Goal: Find specific page/section: Find specific page/section

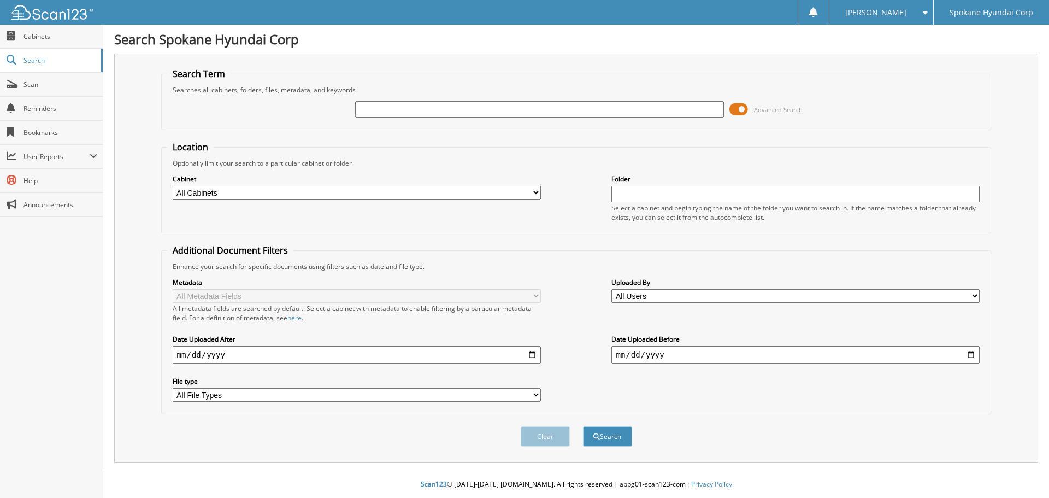
click at [415, 107] on input "text" at bounding box center [539, 109] width 368 height 16
type input "34496"
click at [583, 426] on button "Search" at bounding box center [607, 436] width 49 height 20
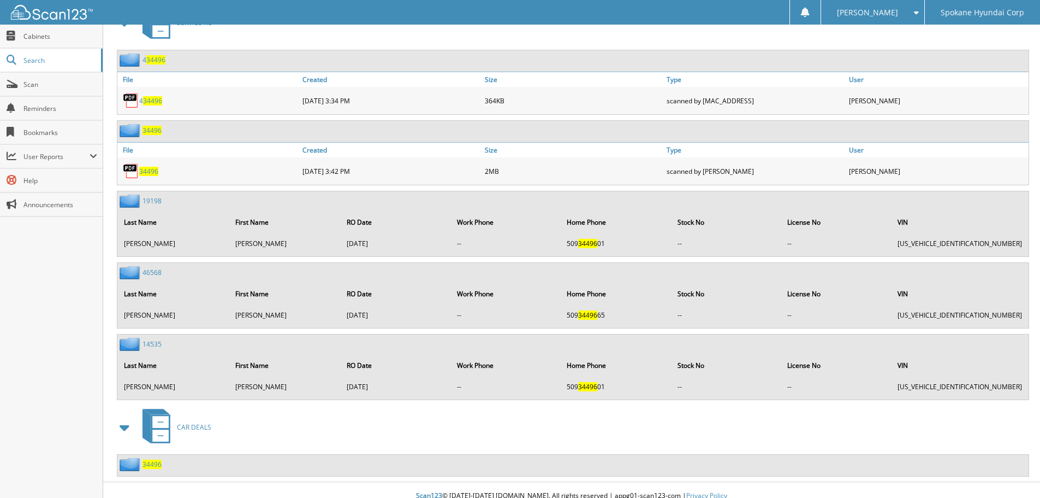
scroll to position [517, 0]
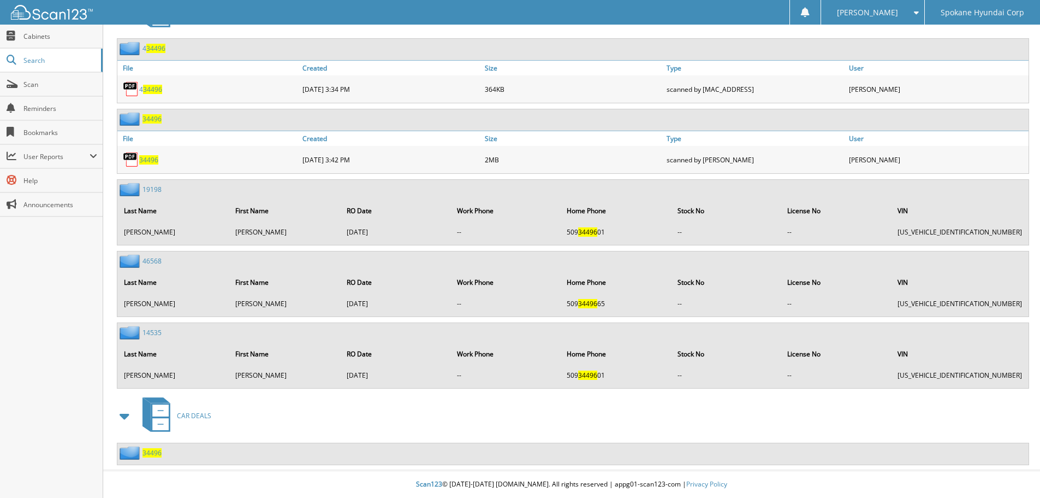
click at [125, 452] on img at bounding box center [131, 453] width 23 height 14
click at [147, 449] on span "34496" at bounding box center [152, 452] width 19 height 9
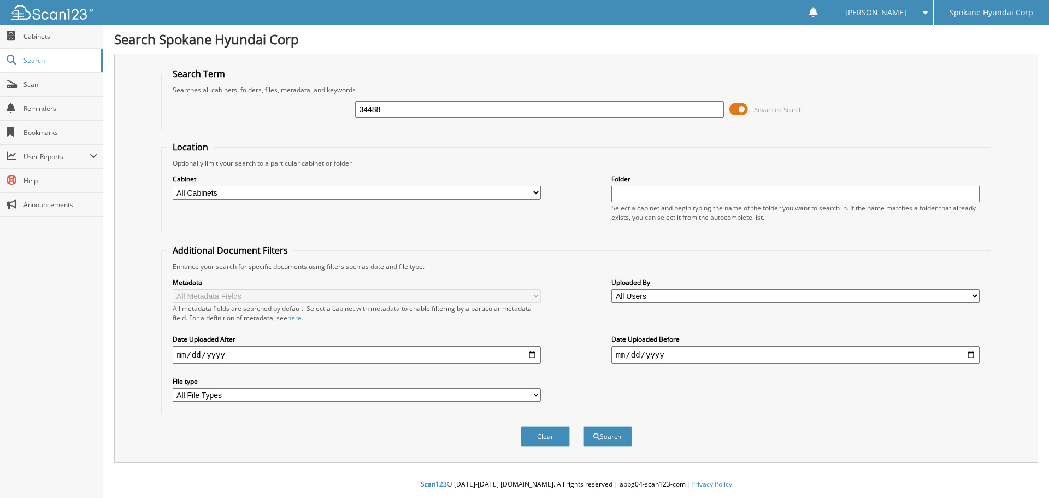
type input "34488"
click at [583, 426] on button "Search" at bounding box center [607, 436] width 49 height 20
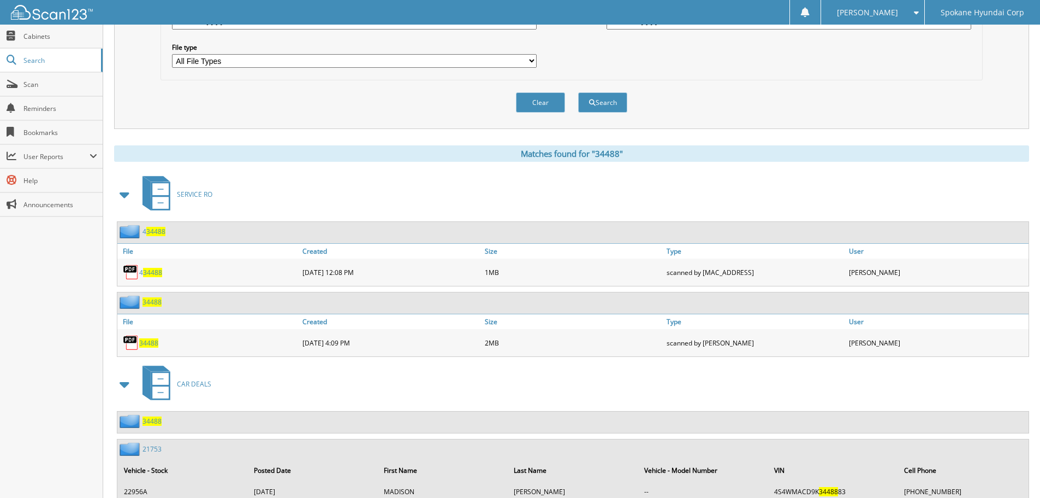
scroll to position [374, 0]
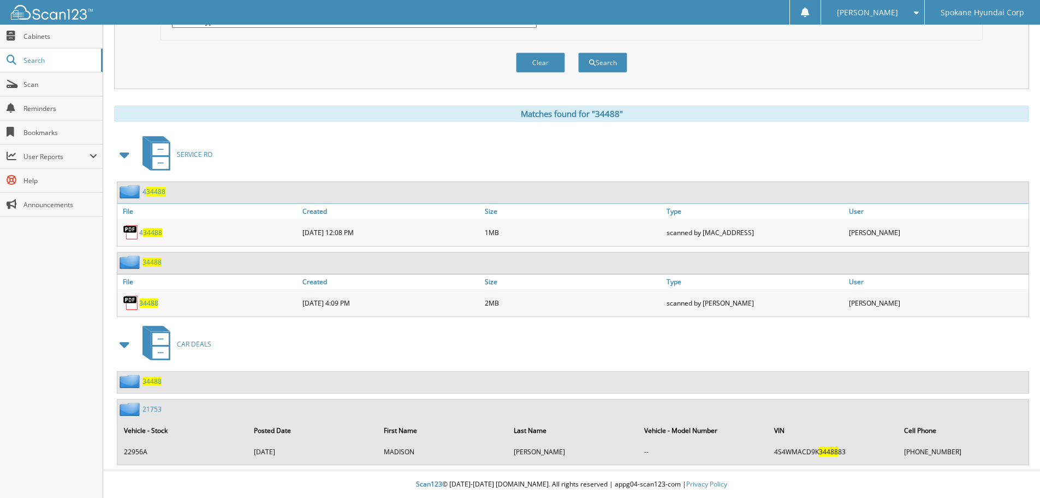
click at [149, 380] on span "34488" at bounding box center [152, 380] width 19 height 9
